Goal: Check status: Check status

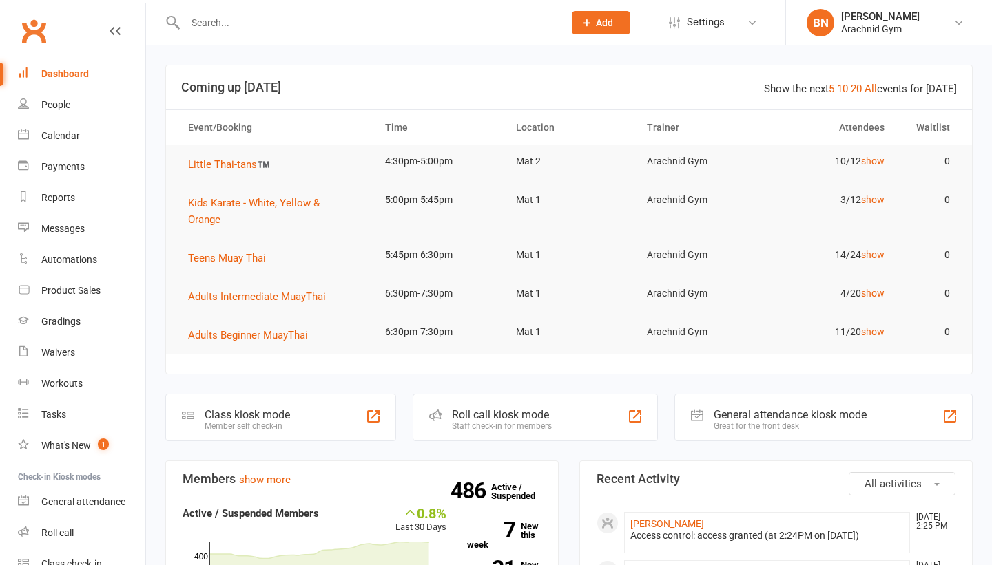
click at [422, 28] on input "text" at bounding box center [367, 22] width 373 height 19
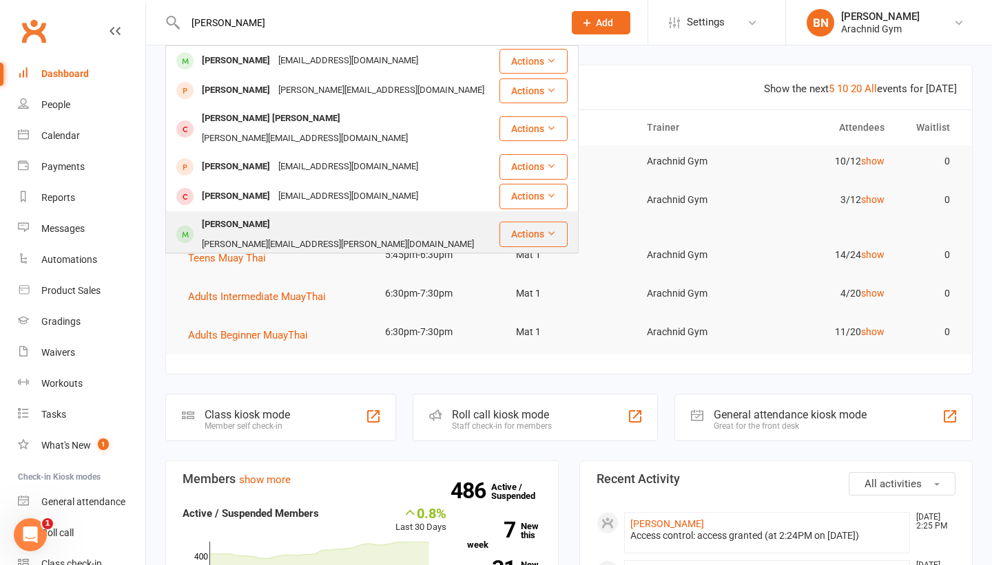
type input "[PERSON_NAME]"
click at [284, 235] on div "[PERSON_NAME][EMAIL_ADDRESS][PERSON_NAME][DOMAIN_NAME]" at bounding box center [338, 245] width 280 height 20
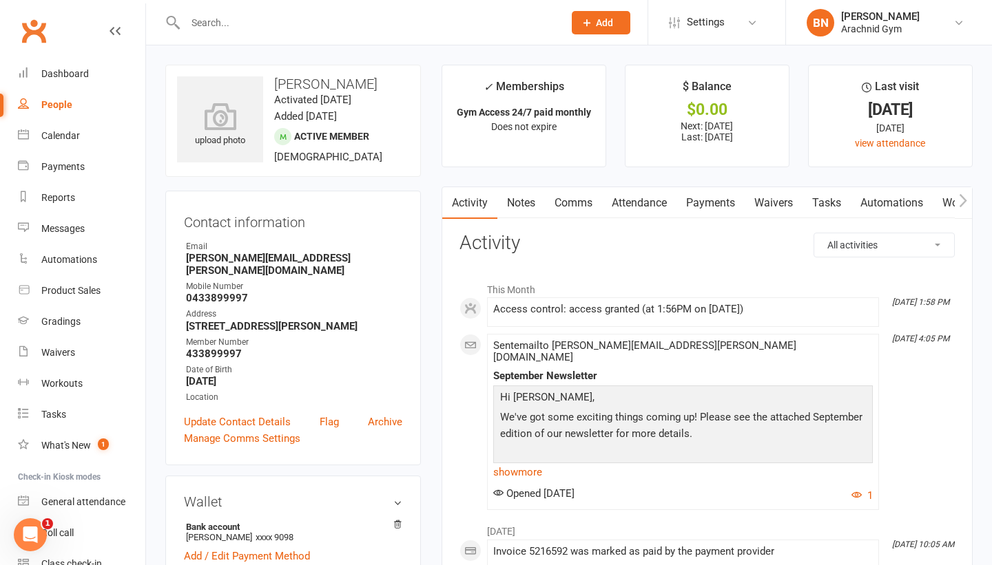
click at [706, 208] on link "Payments" at bounding box center [710, 203] width 68 height 32
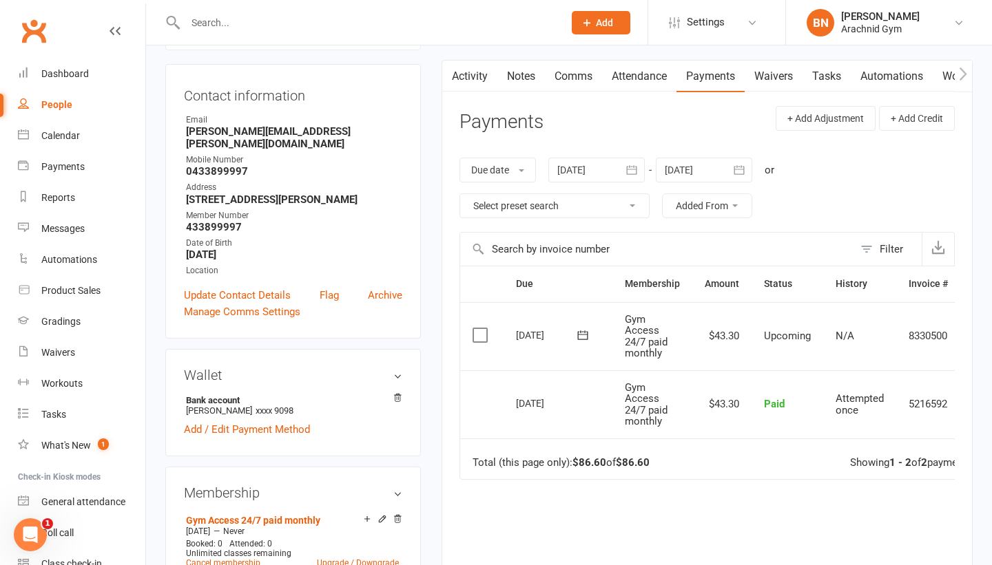
scroll to position [123, 0]
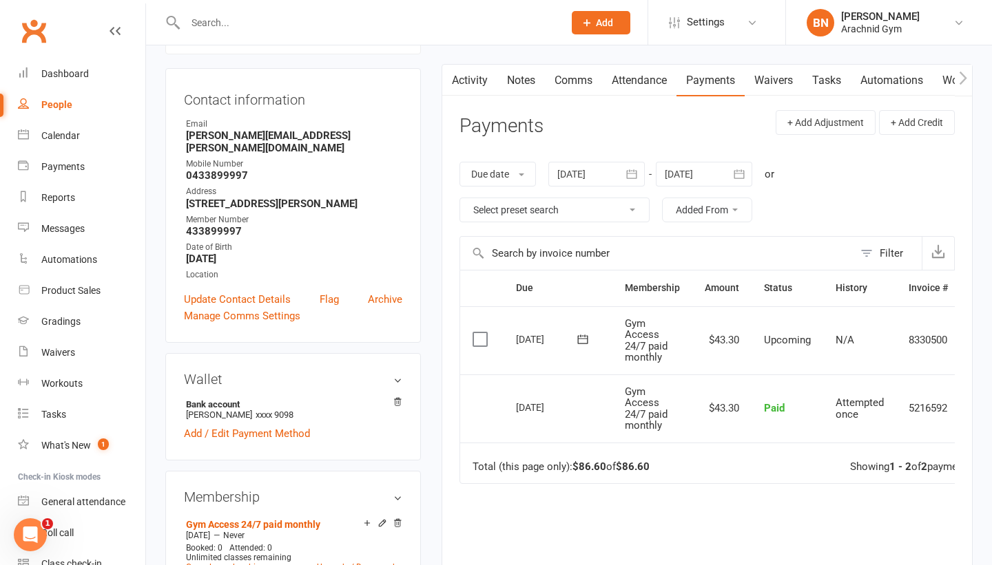
click at [614, 180] on div at bounding box center [596, 174] width 96 height 25
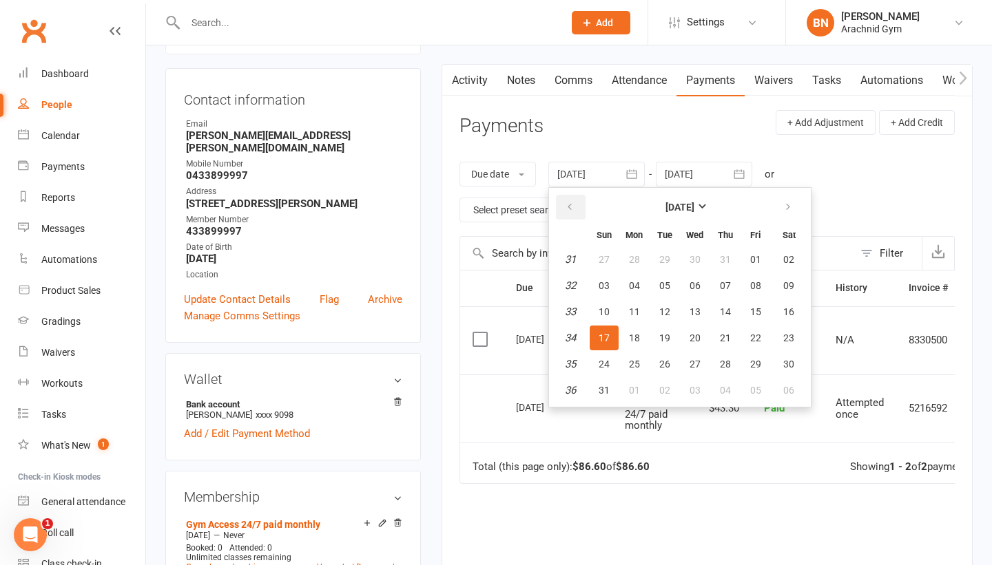
click at [566, 209] on button "button" at bounding box center [571, 207] width 30 height 25
click at [612, 277] on button "04" at bounding box center [604, 285] width 29 height 25
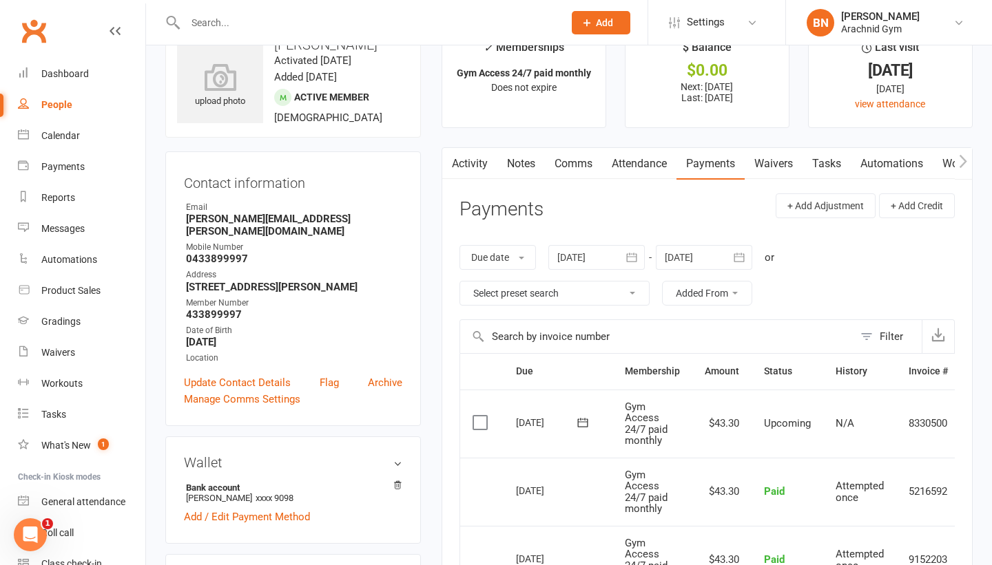
scroll to position [38, 0]
click at [611, 251] on div at bounding box center [596, 259] width 96 height 25
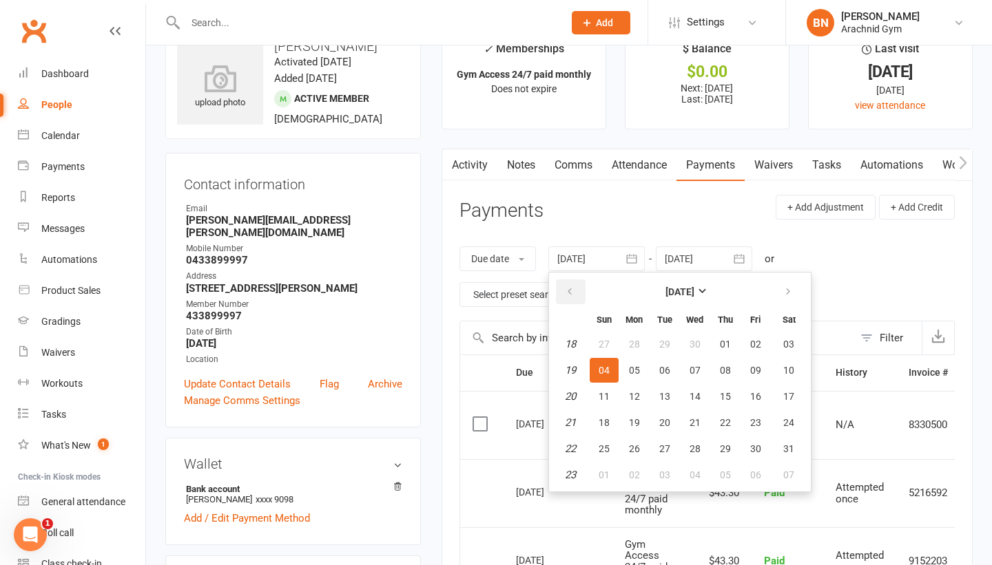
click at [561, 290] on button "button" at bounding box center [571, 292] width 30 height 25
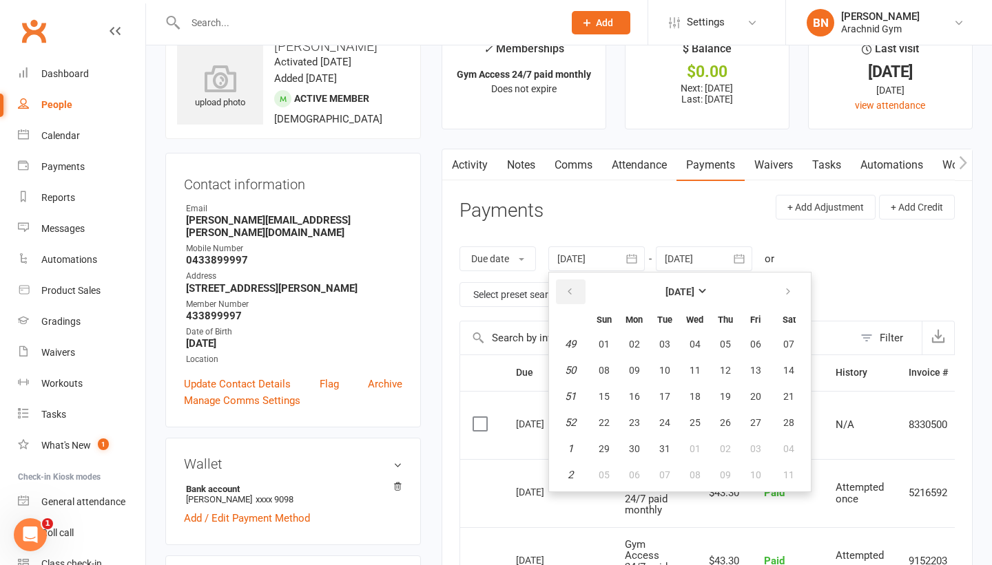
click at [561, 290] on button "button" at bounding box center [571, 292] width 30 height 25
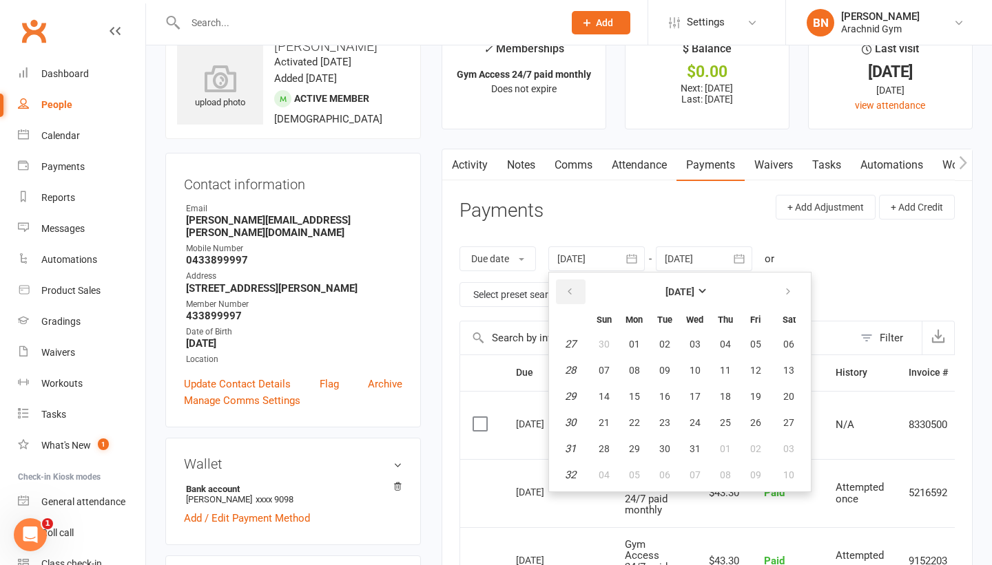
click at [561, 290] on button "button" at bounding box center [571, 292] width 30 height 25
click at [605, 362] on button "03" at bounding box center [604, 370] width 29 height 25
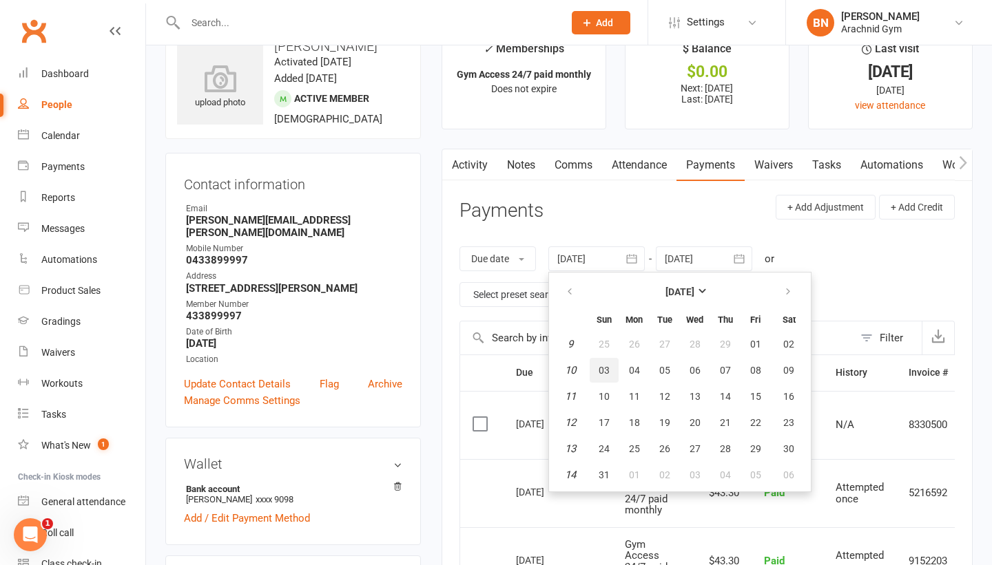
type input "[DATE]"
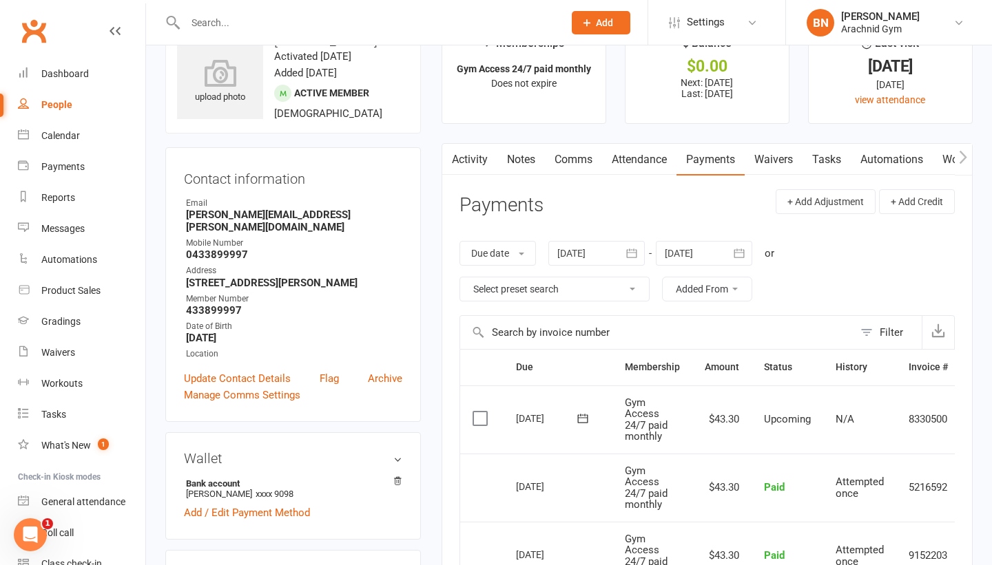
scroll to position [45, 0]
